Goal: Information Seeking & Learning: Learn about a topic

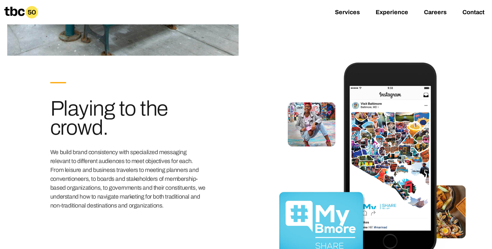
scroll to position [451, 0]
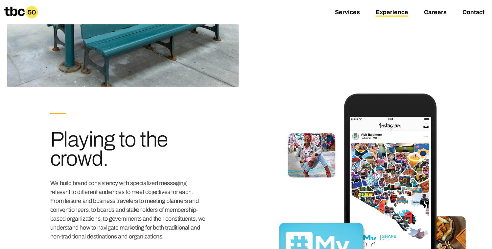
click at [386, 14] on link "Experience" at bounding box center [392, 13] width 33 height 8
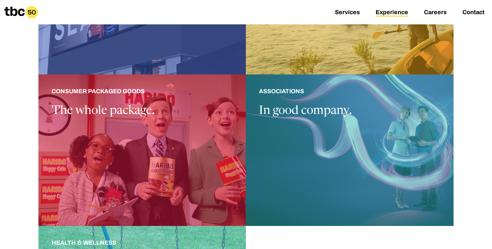
scroll to position [578, 0]
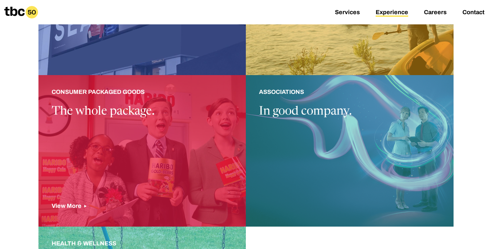
click at [204, 107] on div at bounding box center [142, 150] width 208 height 151
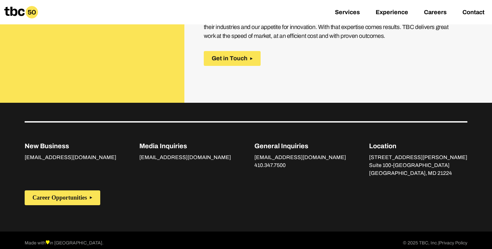
scroll to position [948, 0]
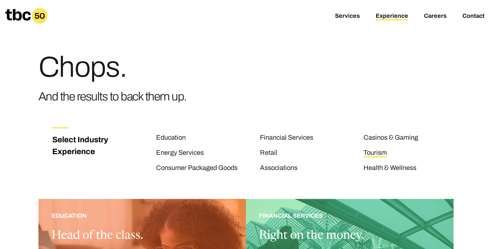
click at [378, 151] on link "Tourism" at bounding box center [375, 153] width 23 height 9
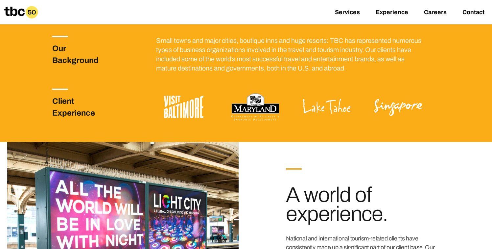
scroll to position [158, 0]
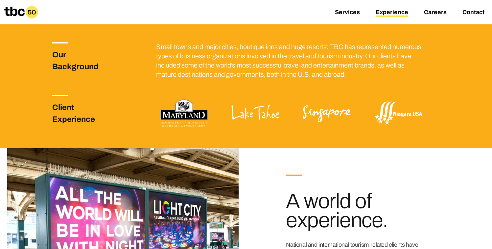
click at [393, 13] on link "Experience" at bounding box center [392, 13] width 33 height 8
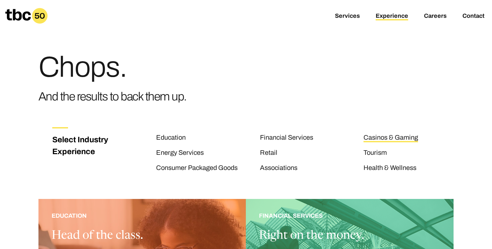
click at [392, 137] on link "Casinos & Gaming" at bounding box center [391, 138] width 55 height 9
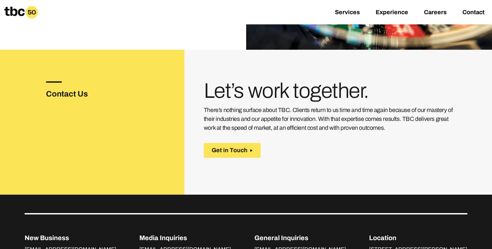
scroll to position [1117, 0]
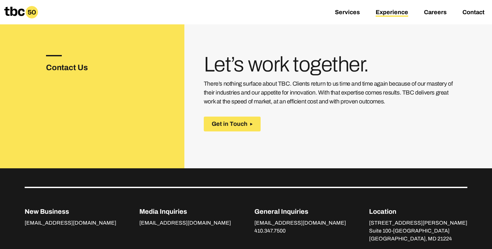
click at [390, 11] on link "Experience" at bounding box center [392, 13] width 33 height 8
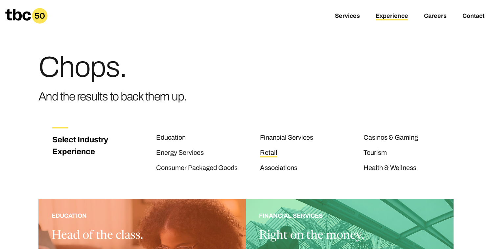
click at [274, 154] on link "Retail" at bounding box center [268, 153] width 17 height 9
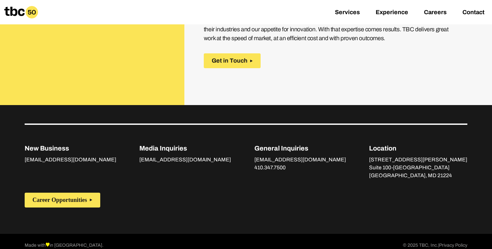
scroll to position [1021, 0]
